Goal: Task Accomplishment & Management: Manage account settings

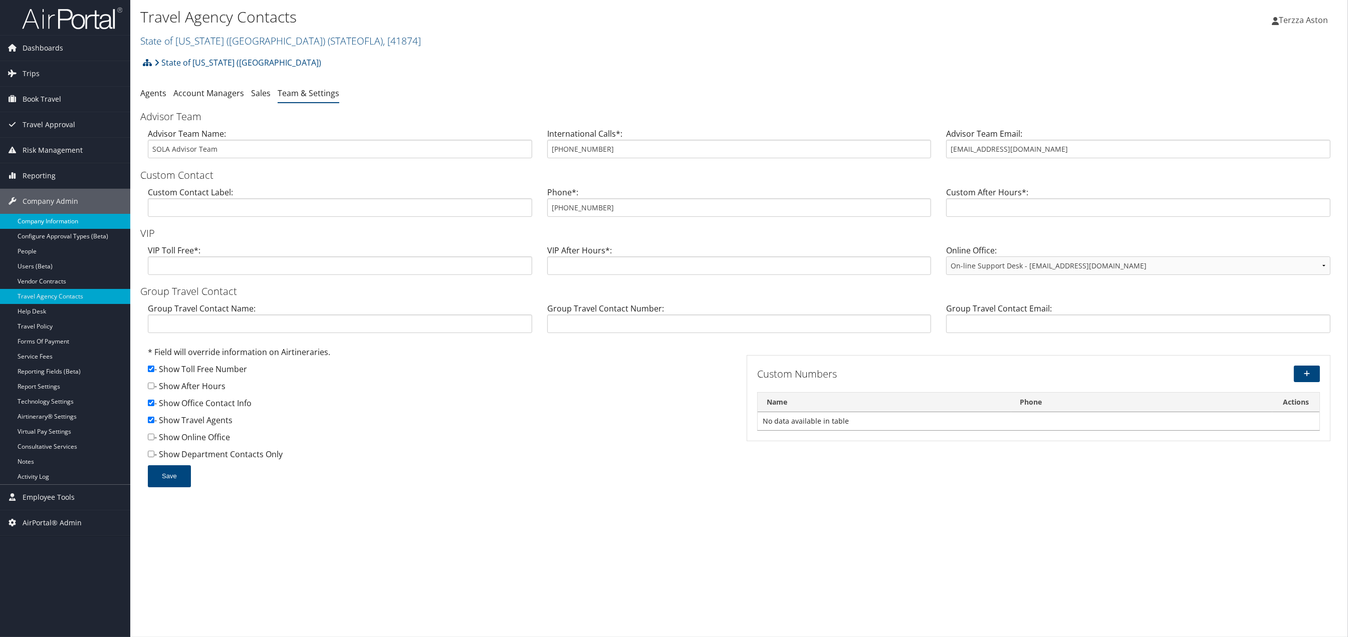
click at [47, 218] on link "Company Information" at bounding box center [65, 221] width 130 height 15
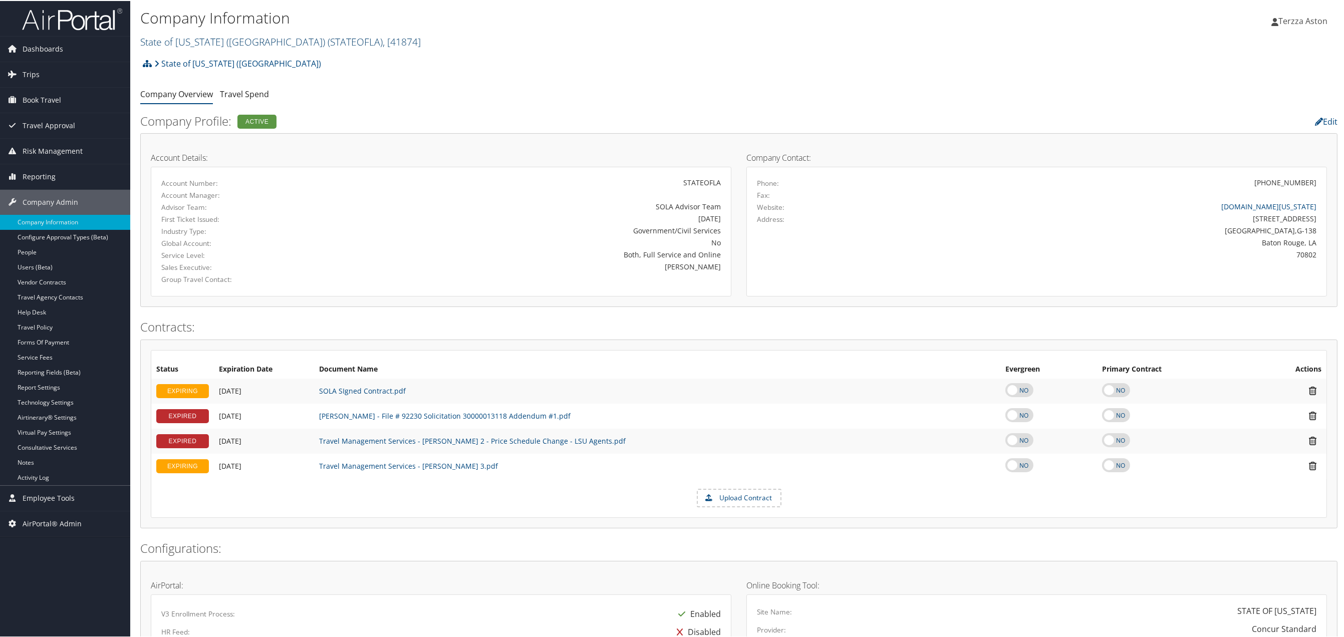
click at [328, 41] on span "( STATEOFLA )" at bounding box center [355, 41] width 55 height 14
click at [165, 63] on input "search" at bounding box center [207, 59] width 132 height 19
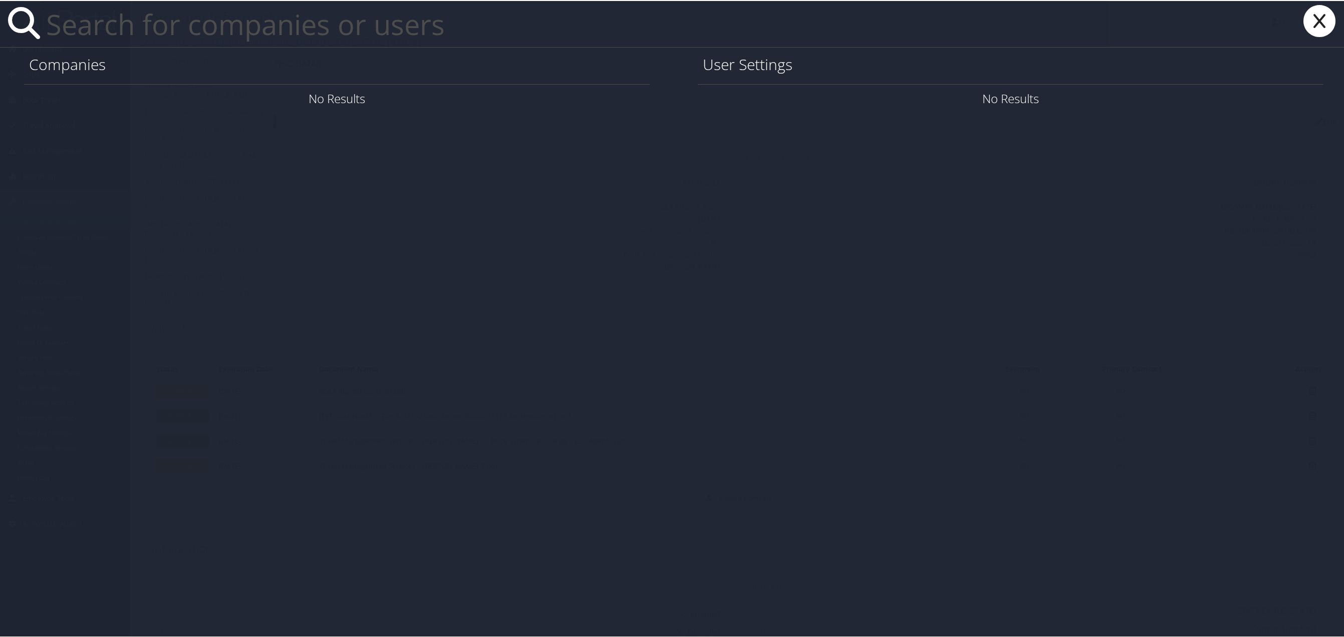
click at [177, 35] on input "text" at bounding box center [574, 23] width 1065 height 46
paste input "rchristensen@imailnv.org"
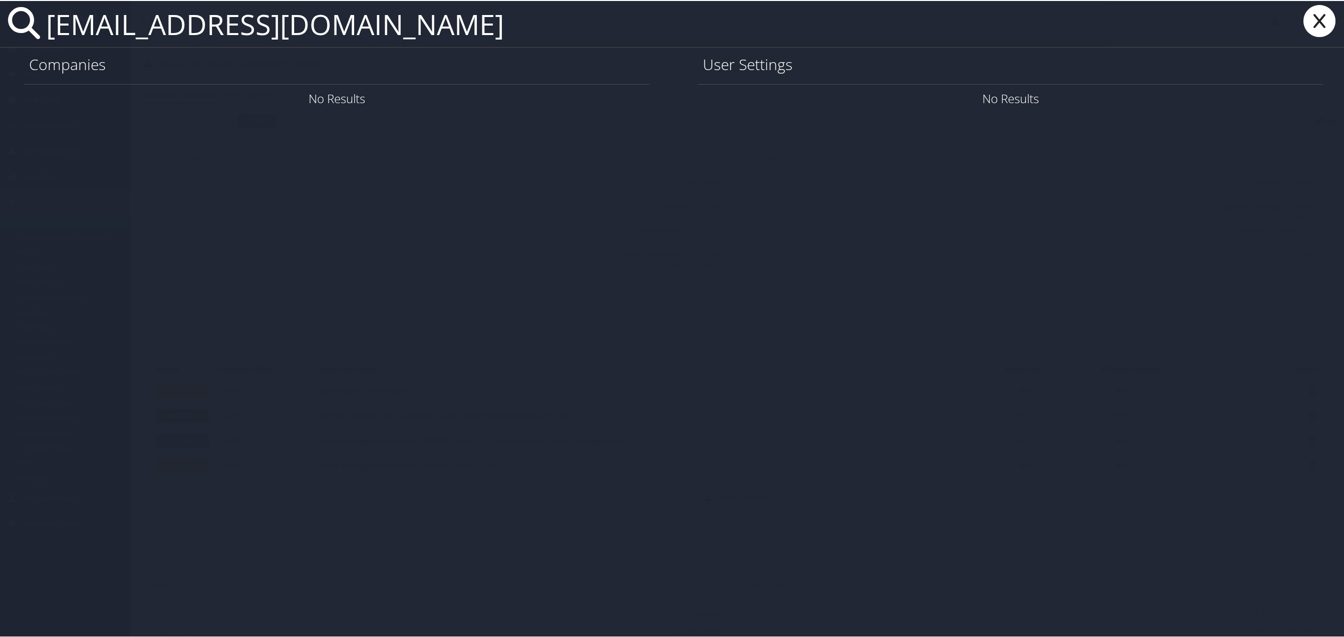
type input "rchristensen@imailnv.org"
click at [1205, 98] on link "User Settings" at bounding box center [1203, 97] width 70 height 17
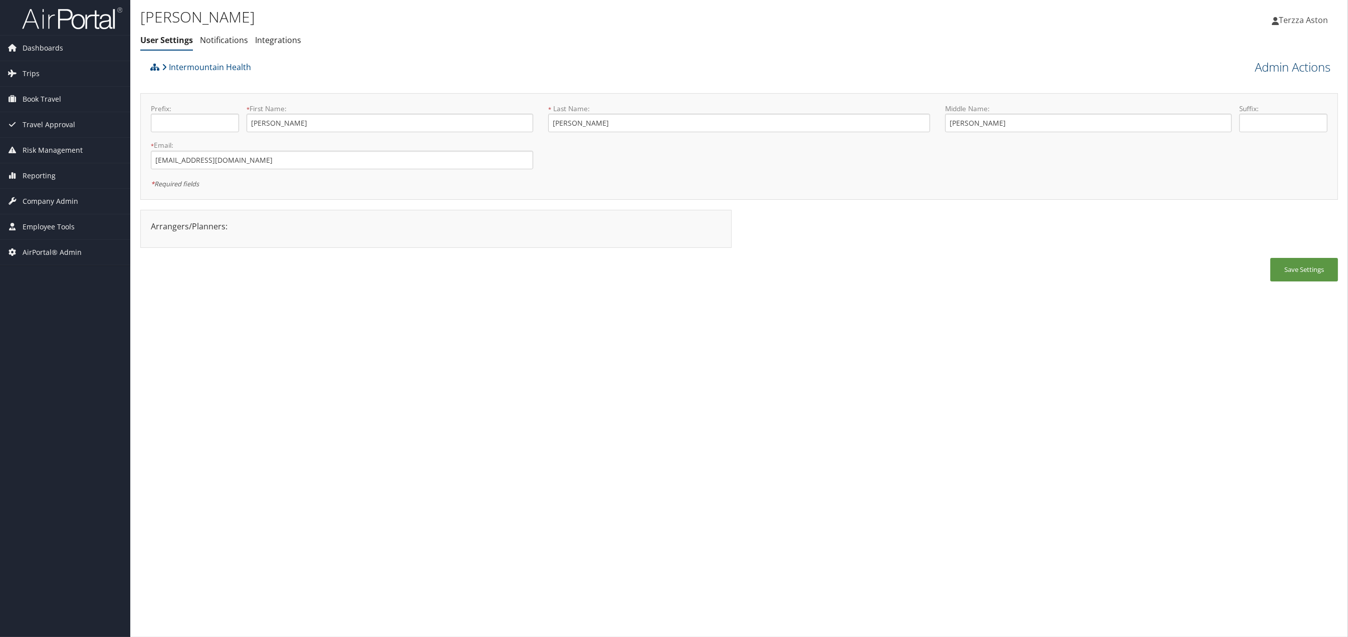
click at [1301, 66] on link "Admin Actions" at bounding box center [1293, 67] width 76 height 17
click at [1233, 119] on link "User Technology Settings" at bounding box center [1264, 119] width 132 height 17
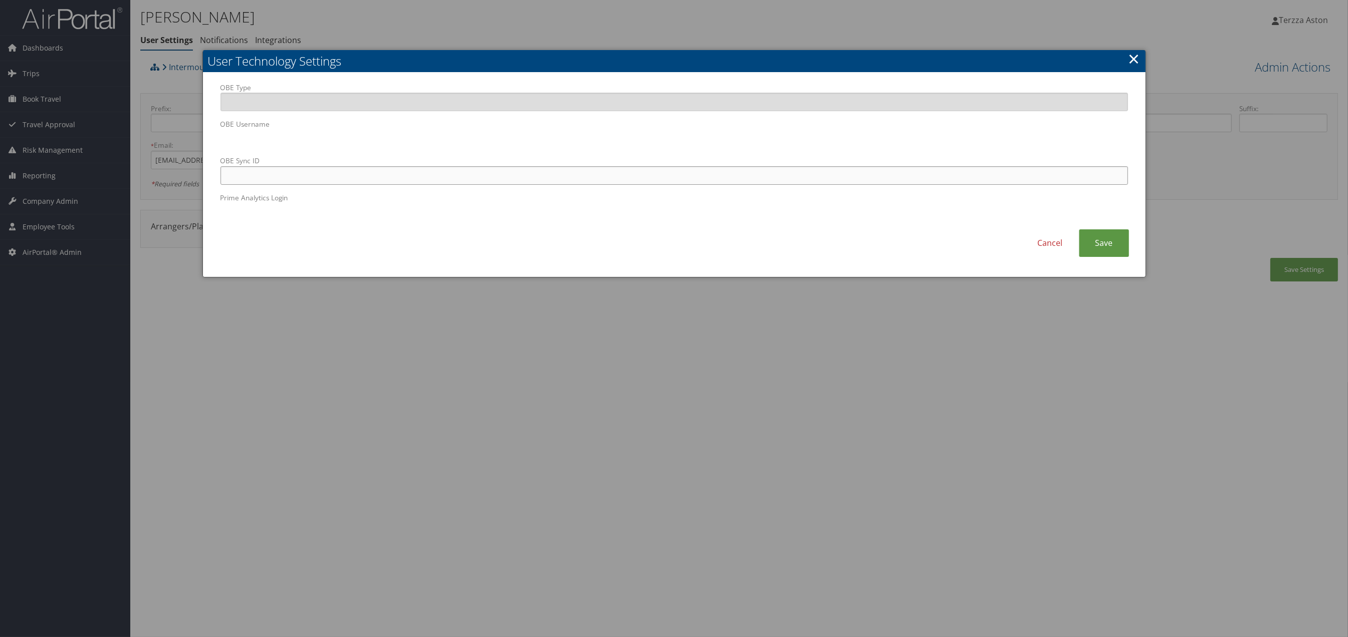
paste input "rchristensen@imailnv.org"
type input "rchristensen@imailnv.org"
click at [1100, 244] on link "Save" at bounding box center [1104, 244] width 50 height 28
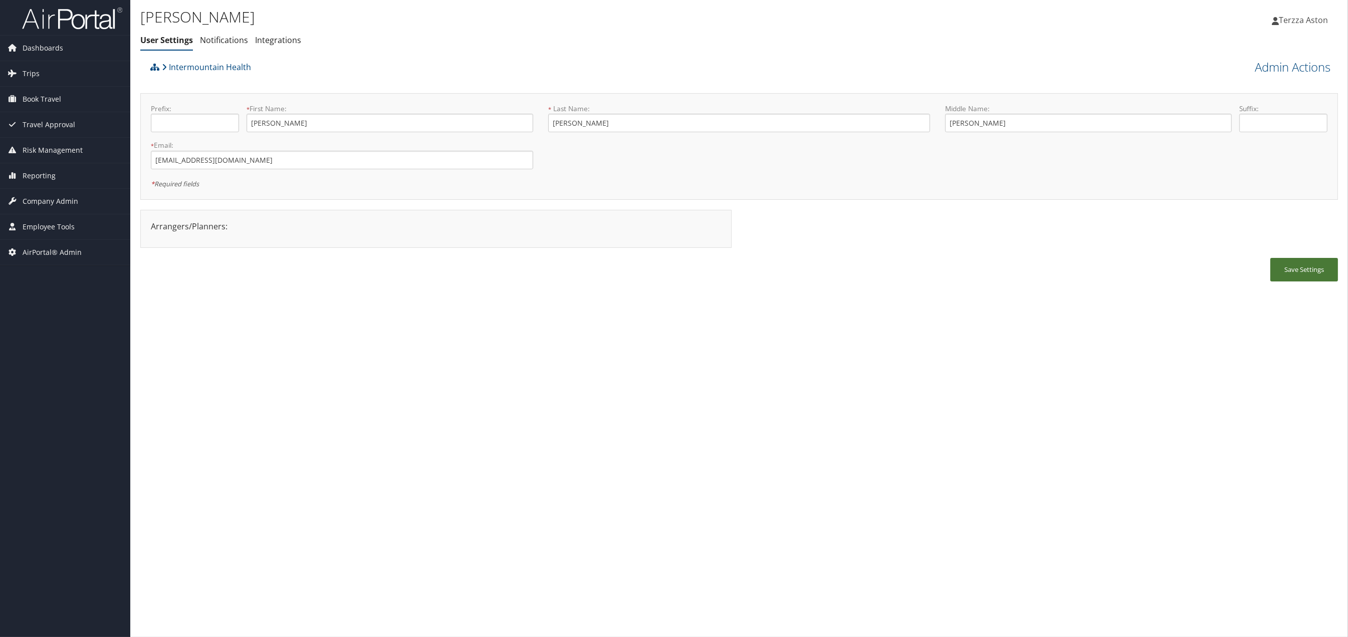
click at [1300, 278] on button "Save Settings" at bounding box center [1304, 270] width 68 height 24
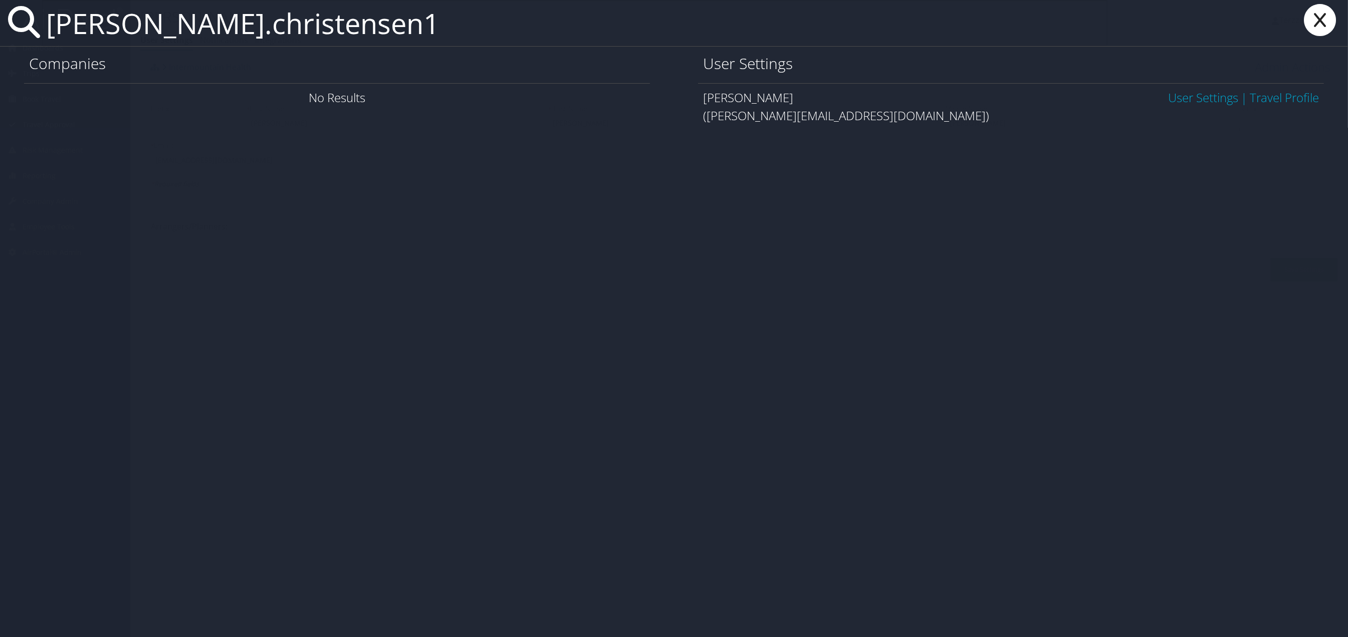
type input "ryan.christensen1"
click at [1319, 24] on icon at bounding box center [1320, 20] width 40 height 32
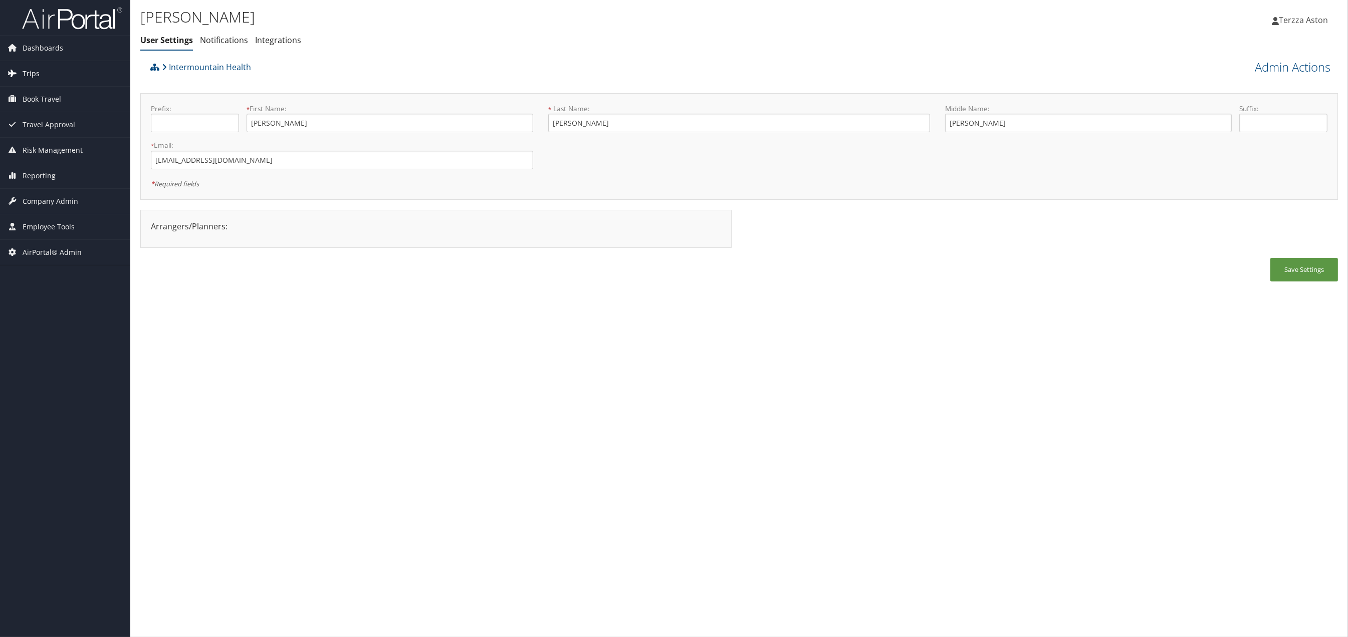
click at [34, 75] on span "Trips" at bounding box center [31, 73] width 17 height 25
click at [43, 93] on link "Airtinerary® Lookup" at bounding box center [65, 93] width 130 height 15
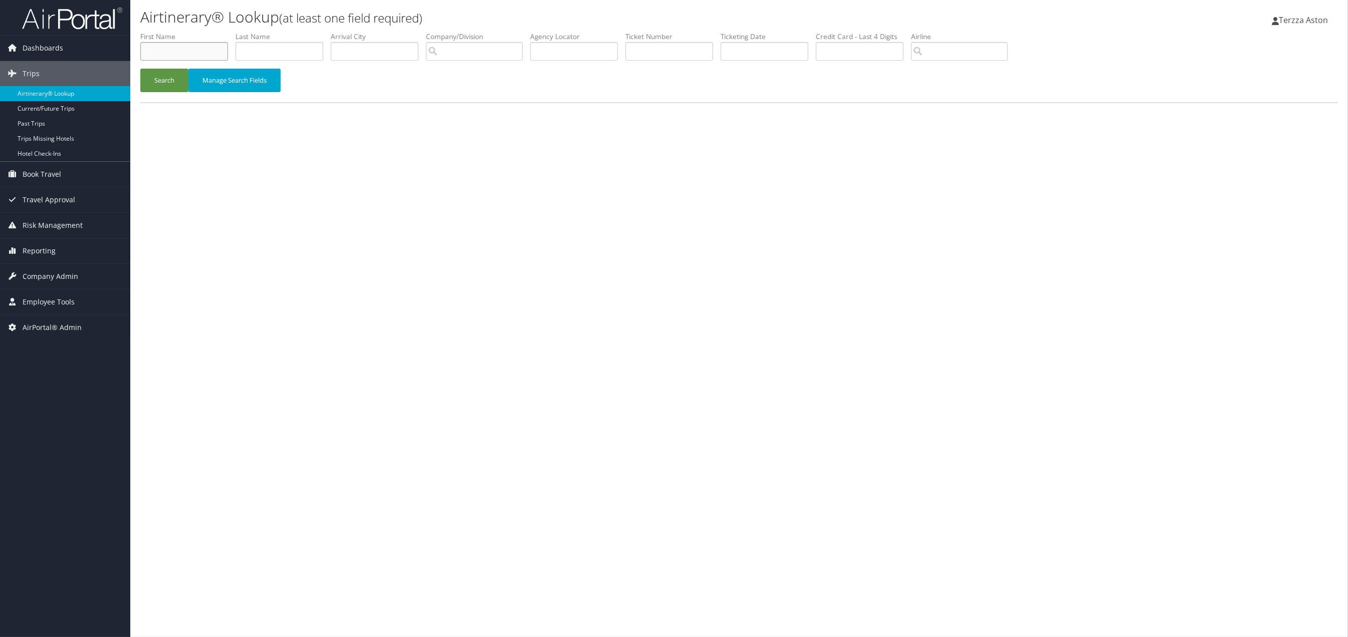
click at [190, 49] on input "text" at bounding box center [184, 51] width 88 height 19
type input "celisa"
type input "p"
drag, startPoint x: 177, startPoint y: 56, endPoint x: 121, endPoint y: 66, distance: 57.4
click at [121, 54] on div "Dashboards AirPortal 360™ (Manager) AirPortal 360™ (Agent) My Travel Dashboard …" at bounding box center [674, 318] width 1348 height 637
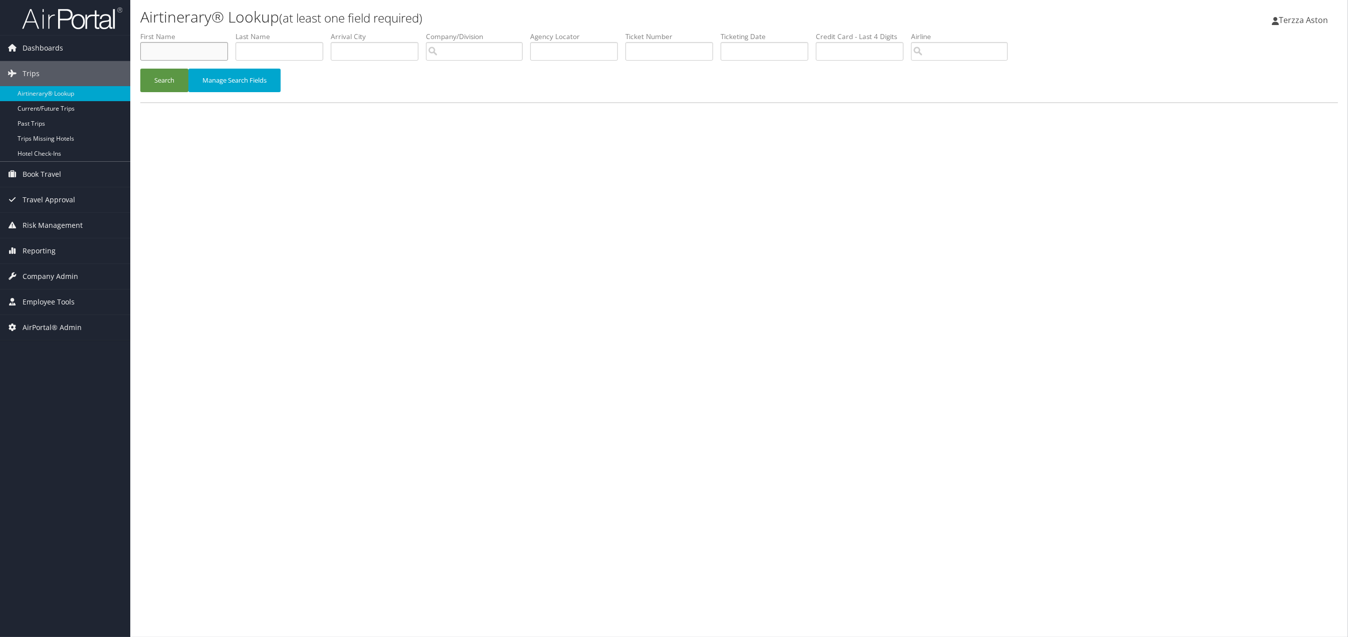
click at [152, 55] on input "text" at bounding box center [184, 51] width 88 height 19
type input "celisa"
type input "polk"
click at [140, 69] on button "Search" at bounding box center [164, 81] width 48 height 24
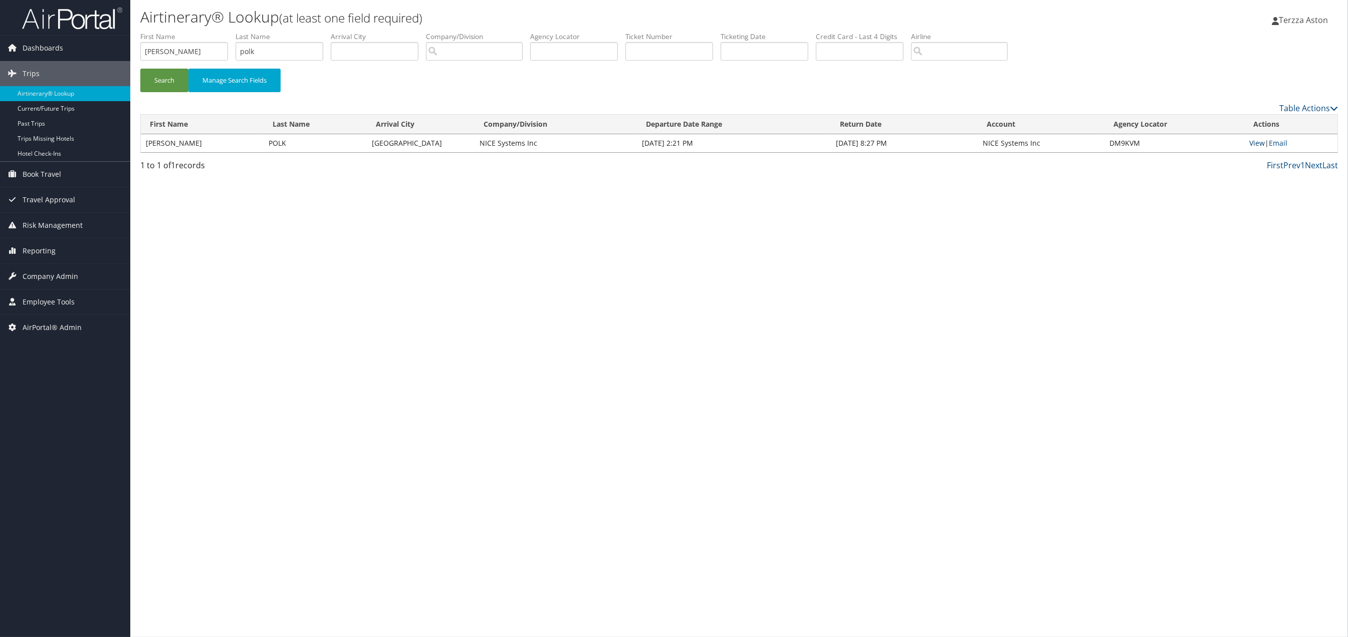
click at [1256, 141] on link "View" at bounding box center [1257, 143] width 16 height 10
click at [59, 278] on span "Company Admin" at bounding box center [51, 276] width 56 height 25
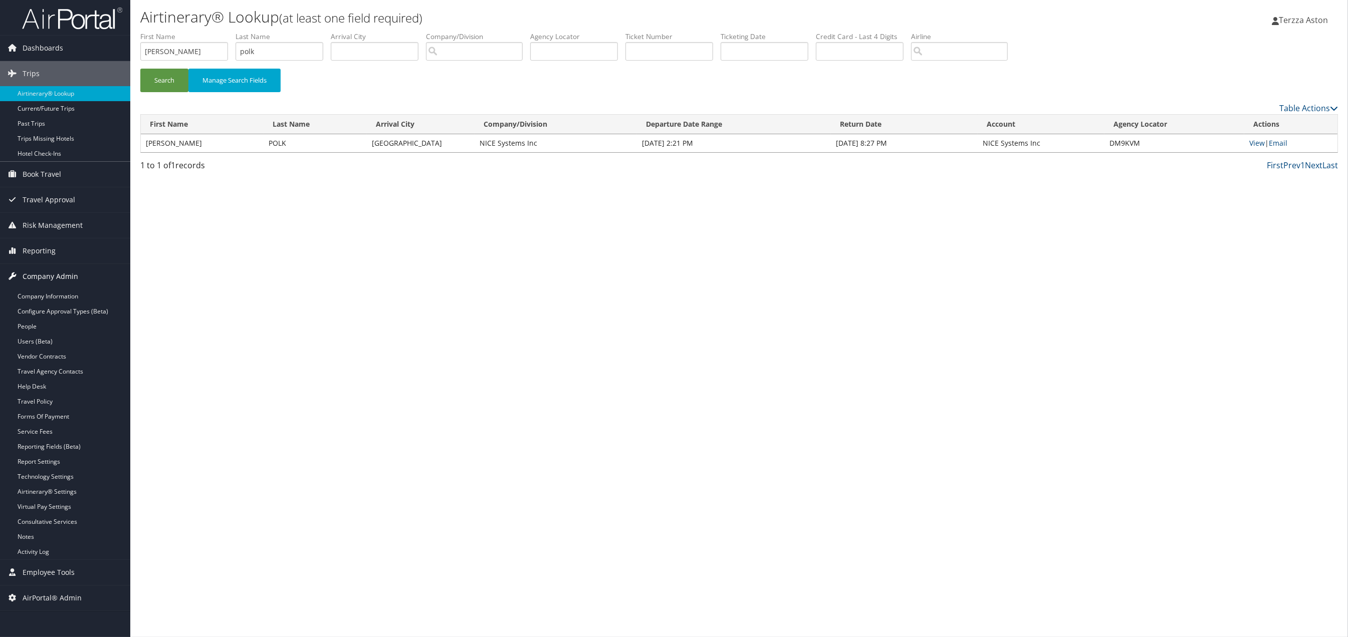
click at [60, 288] on span "Company Admin" at bounding box center [51, 276] width 56 height 25
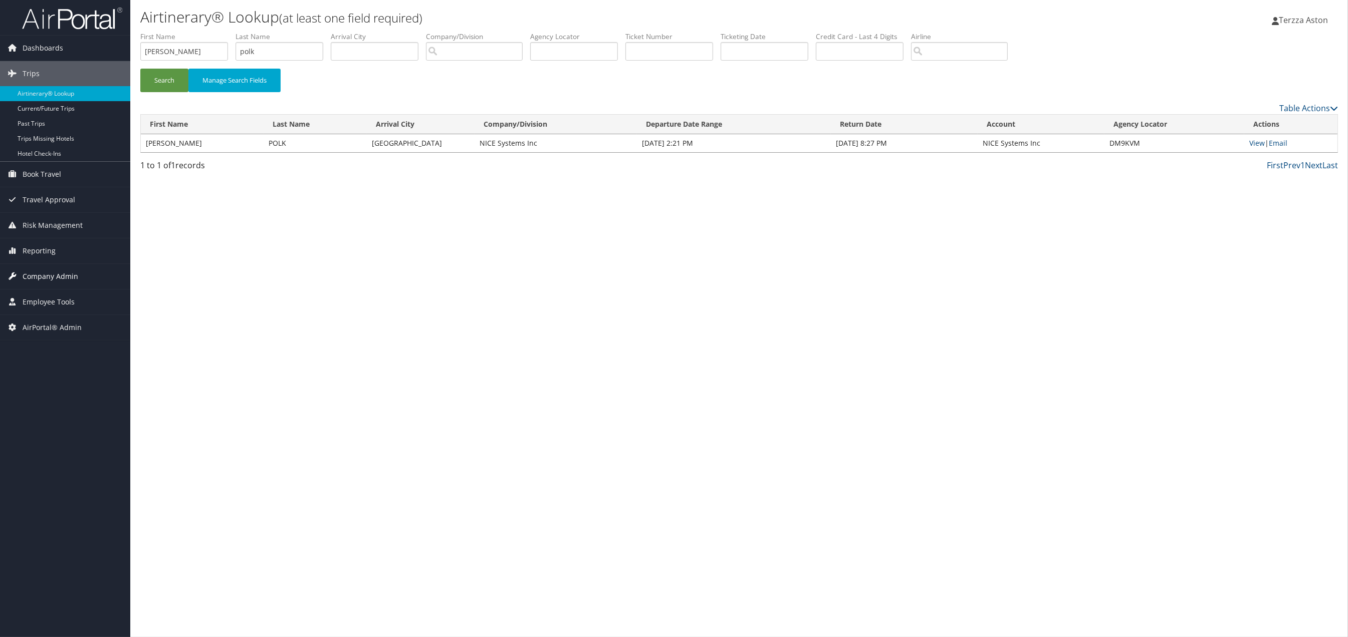
click at [65, 269] on span "Company Admin" at bounding box center [51, 276] width 56 height 25
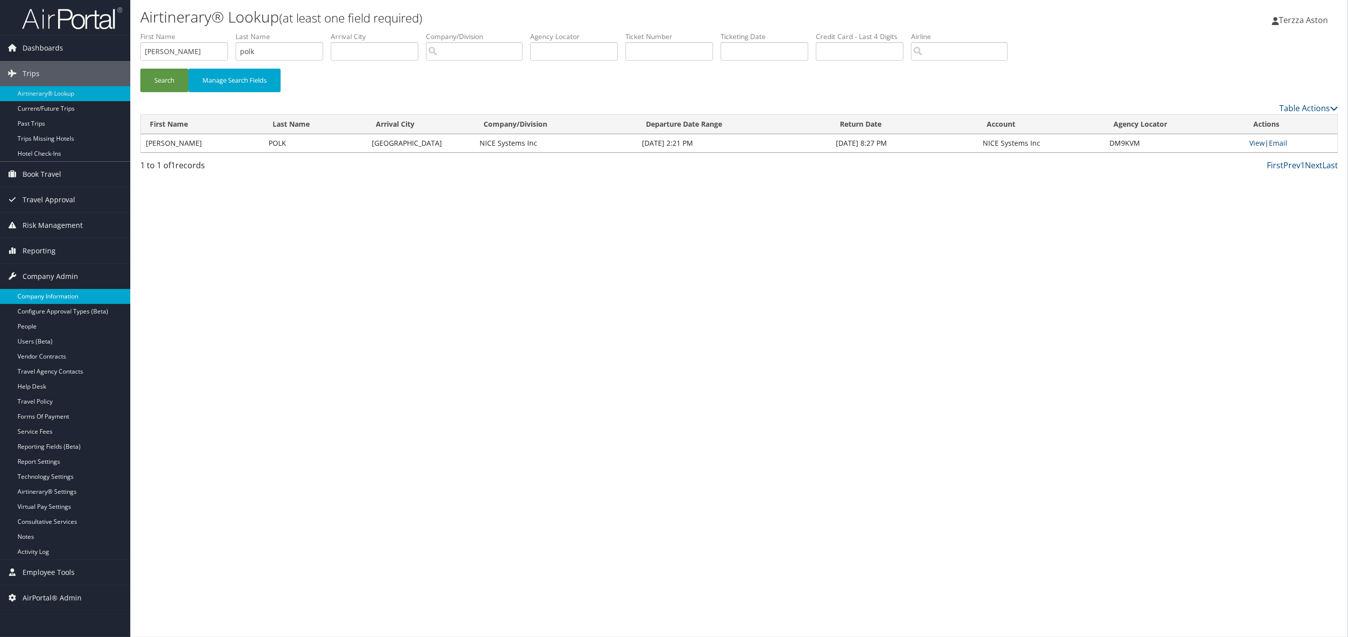
click at [62, 295] on link "Company Information" at bounding box center [65, 296] width 130 height 15
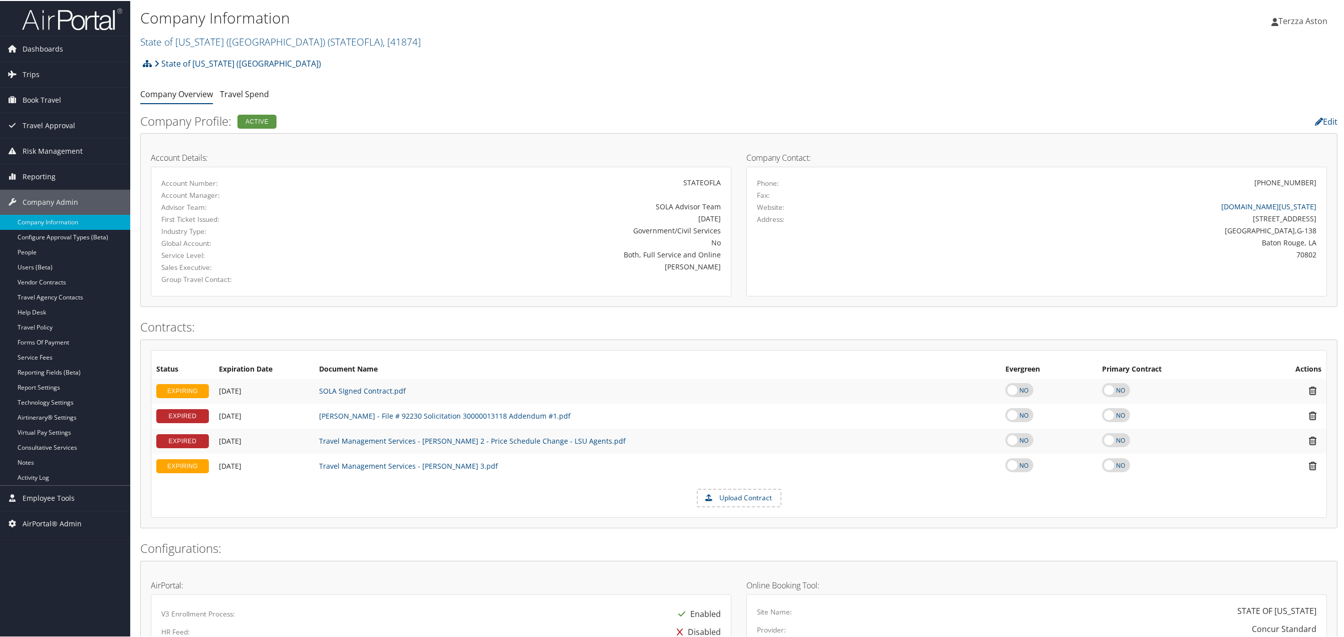
click at [180, 38] on link "State of [US_STATE] (SOLA) ( STATEOFLA ) , [ 41874 ]" at bounding box center [280, 41] width 281 height 14
click at [166, 59] on input "search" at bounding box center [207, 59] width 132 height 19
type input "domo"
click at [166, 75] on div "Domo, Inc. (7411), [5711]" at bounding box center [206, 78] width 142 height 9
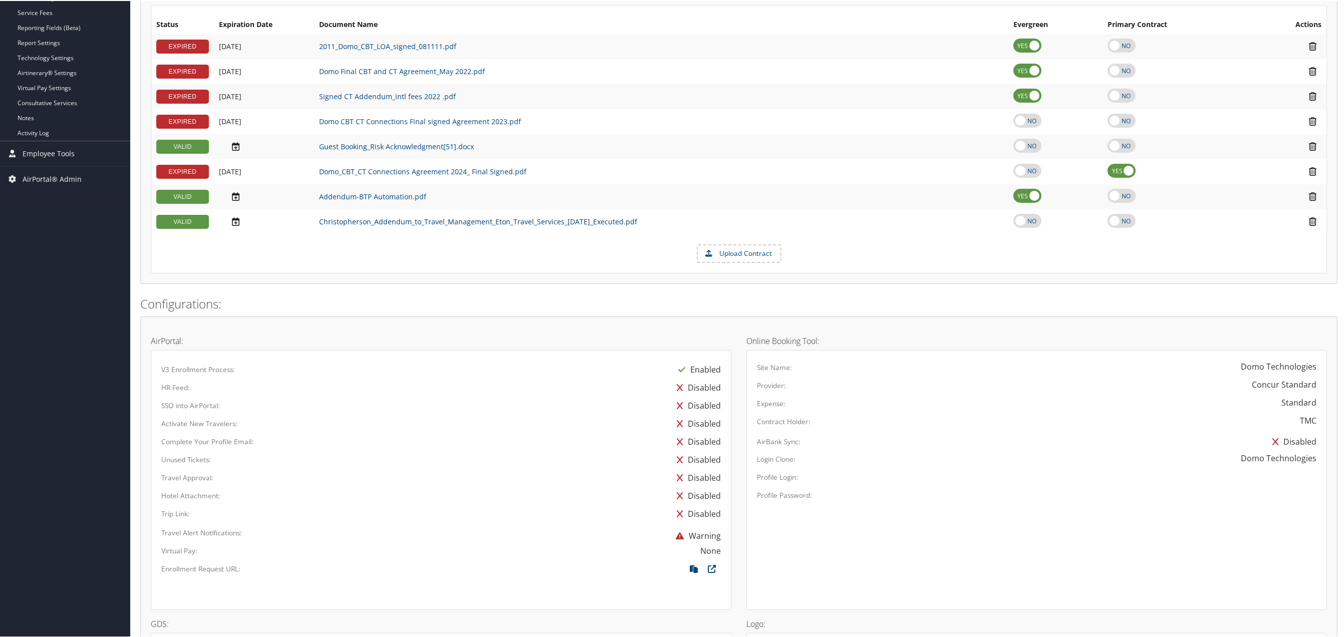
scroll to position [572, 0]
